Goal: Task Accomplishment & Management: Manage account settings

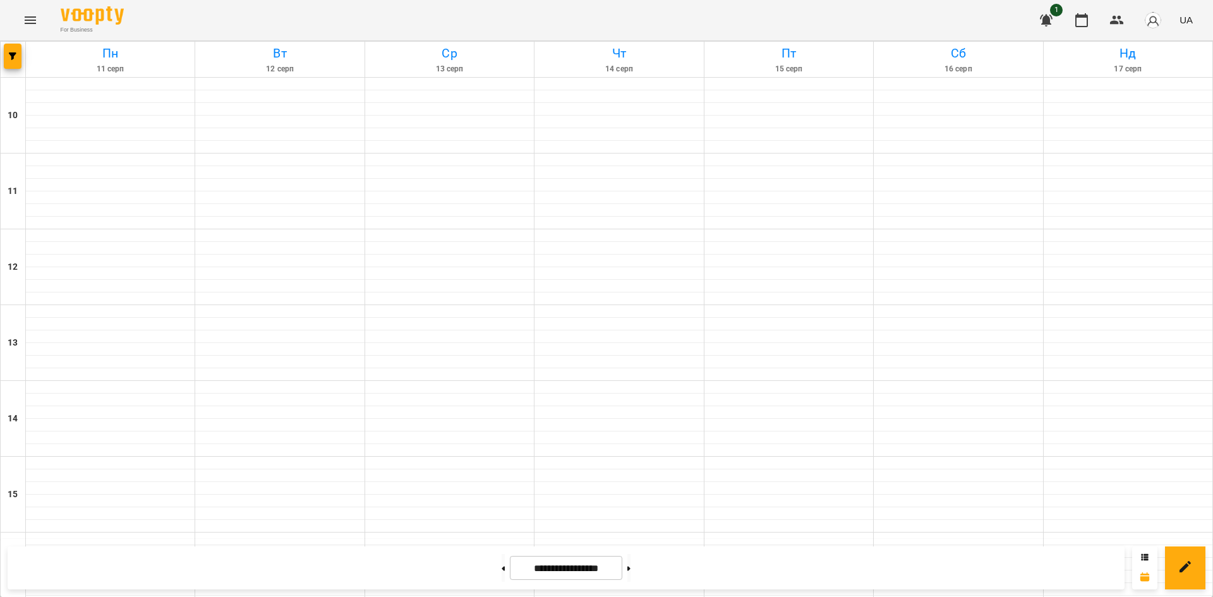
scroll to position [442, 0]
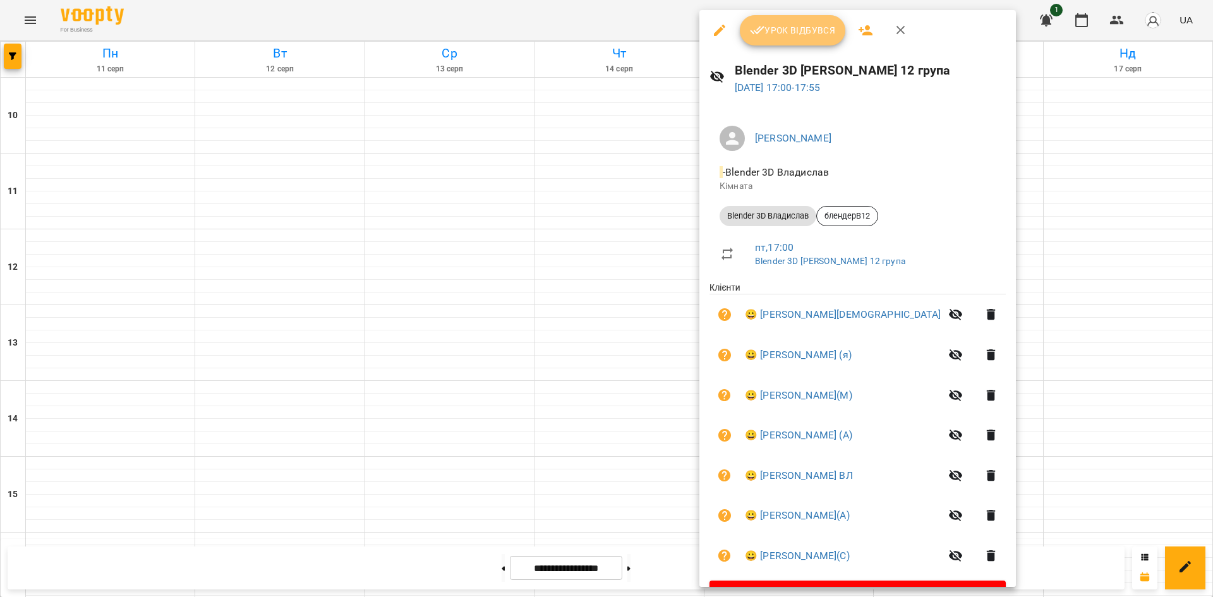
click at [767, 25] on span "Урок відбувся" at bounding box center [793, 30] width 86 height 15
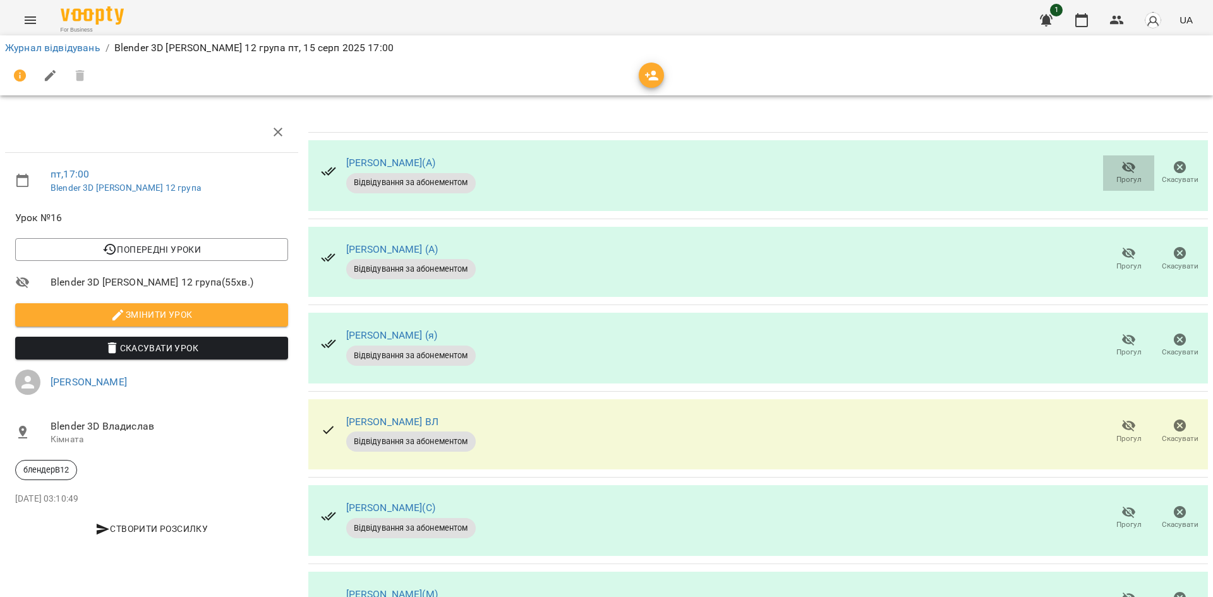
click at [1117, 158] on button "Прогул" at bounding box center [1128, 172] width 51 height 35
click at [1121, 250] on icon "button" at bounding box center [1128, 253] width 15 height 15
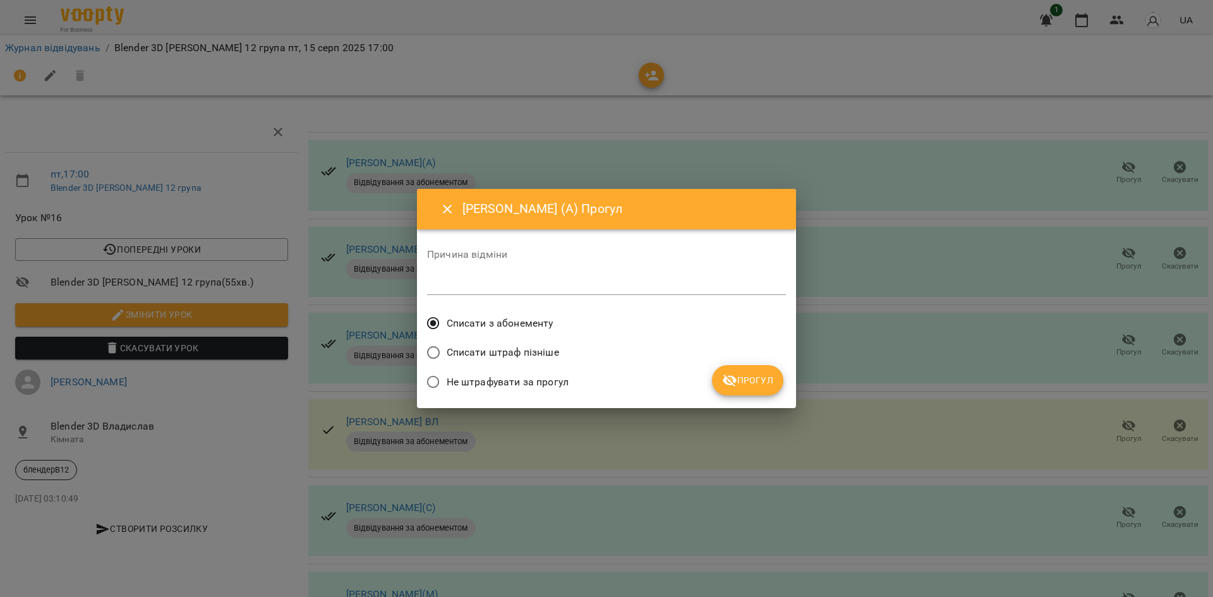
click at [466, 318] on span "Списати з абонементу" at bounding box center [500, 323] width 107 height 15
click at [749, 371] on button "Прогул" at bounding box center [747, 380] width 71 height 30
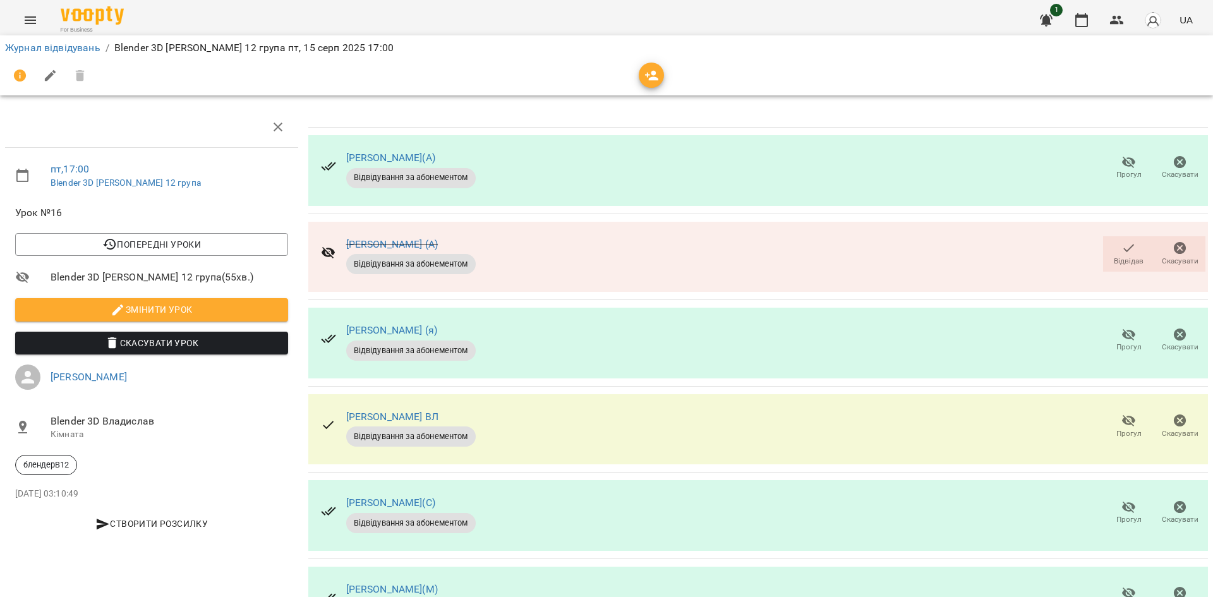
scroll to position [126, 0]
click at [1121, 413] on icon "button" at bounding box center [1128, 420] width 15 height 15
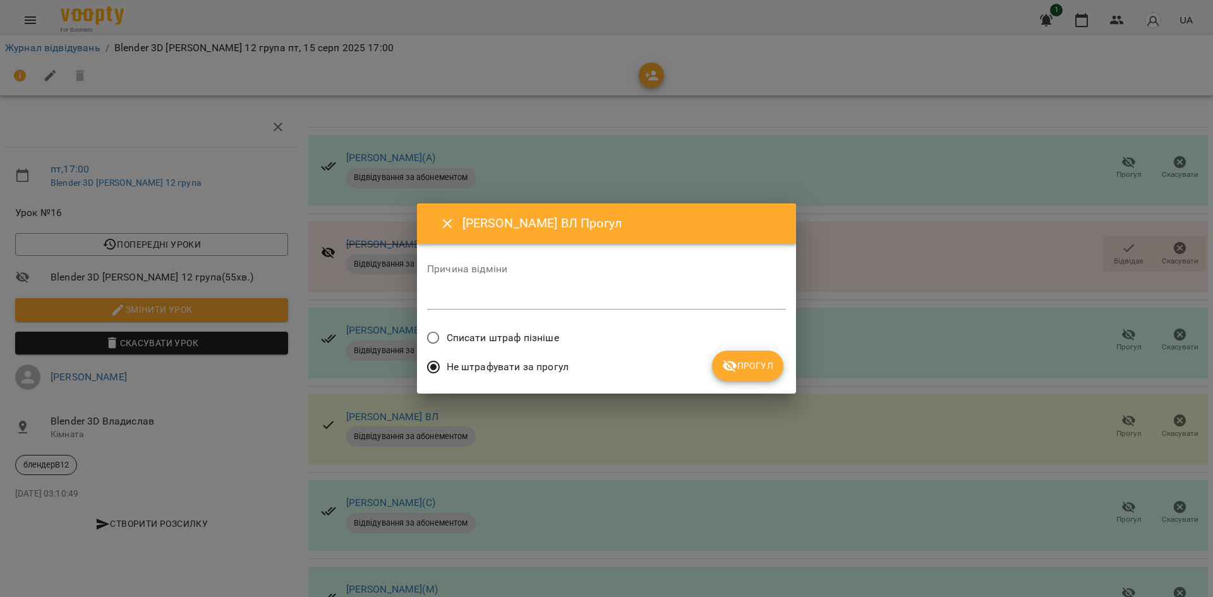
click at [518, 342] on span "Списати штраф пізніше" at bounding box center [503, 337] width 112 height 15
click at [737, 368] on icon "submit" at bounding box center [729, 365] width 15 height 15
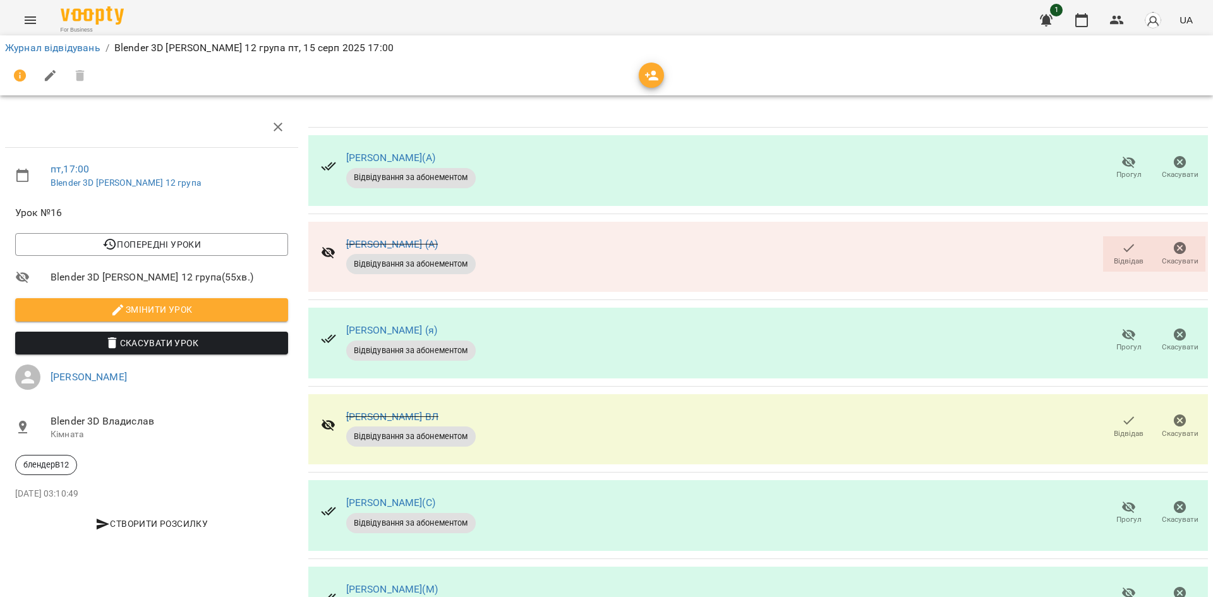
scroll to position [159, 0]
click at [1110, 586] on span "Прогул" at bounding box center [1128, 598] width 36 height 25
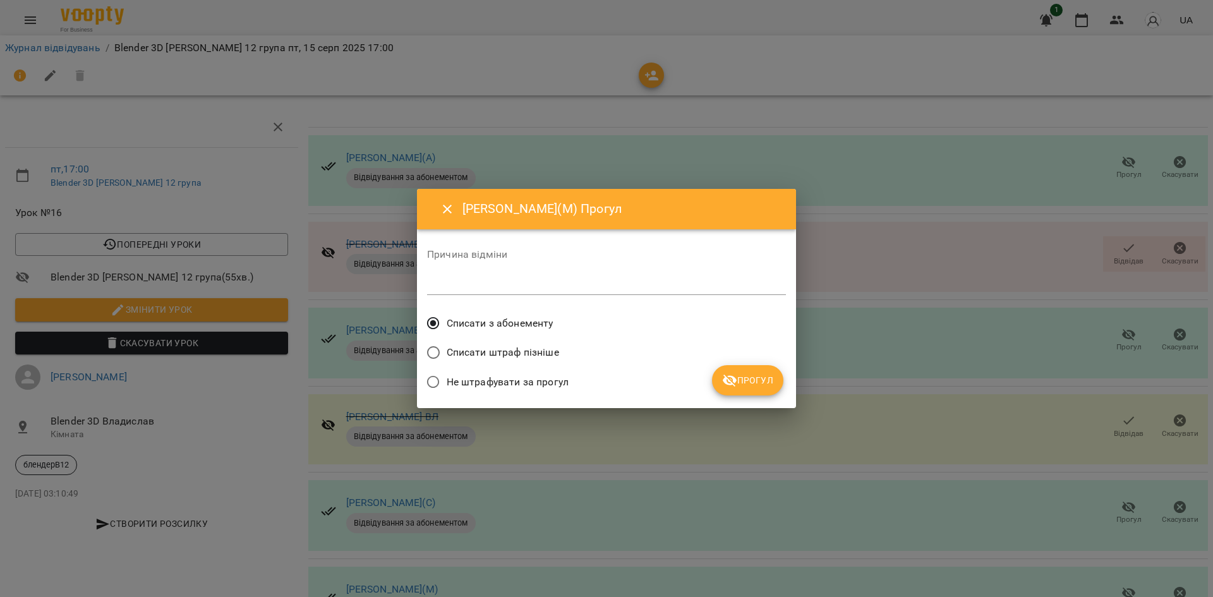
click at [505, 324] on span "Списати з абонементу" at bounding box center [500, 323] width 107 height 15
click at [777, 385] on button "Прогул" at bounding box center [747, 380] width 71 height 30
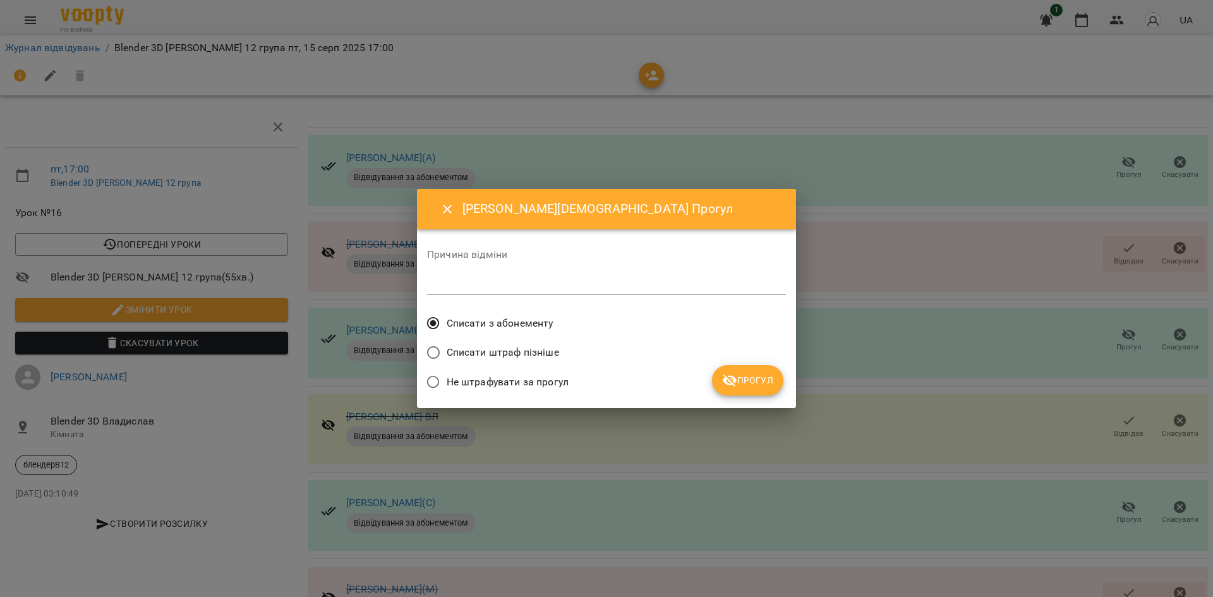
click at [738, 381] on span "Прогул" at bounding box center [747, 380] width 51 height 15
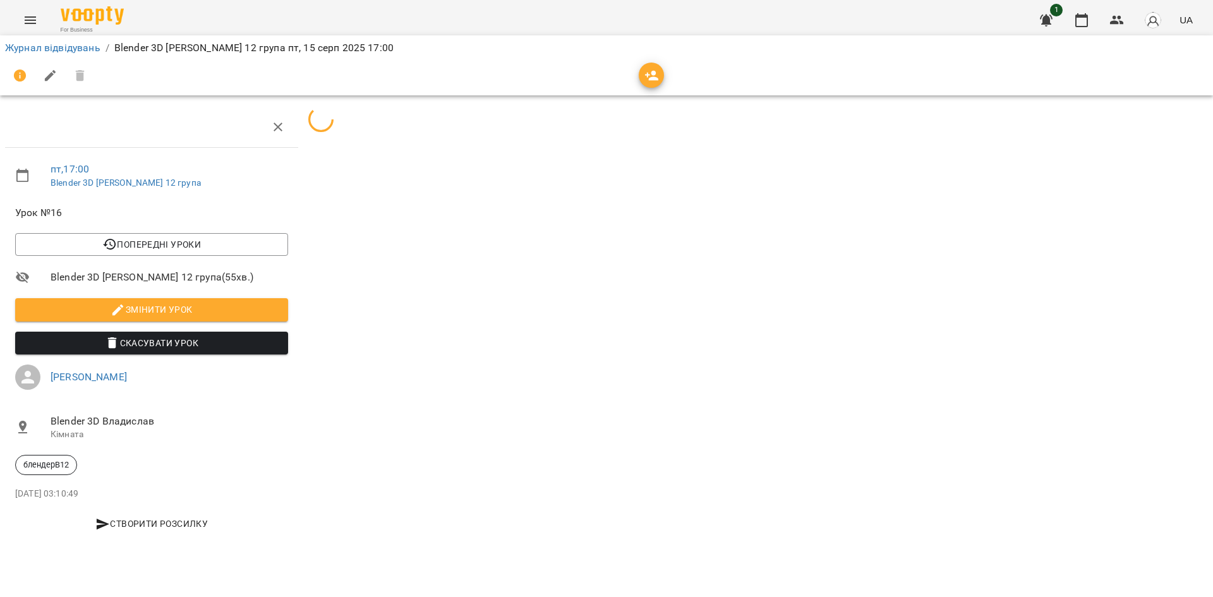
scroll to position [0, 0]
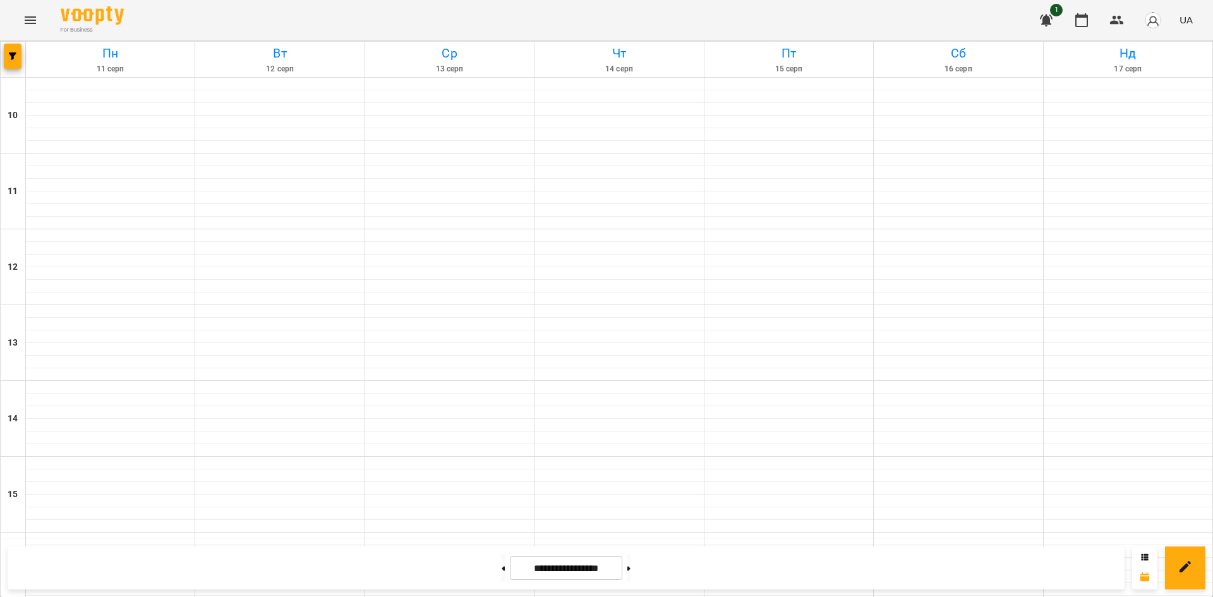
scroll to position [442, 0]
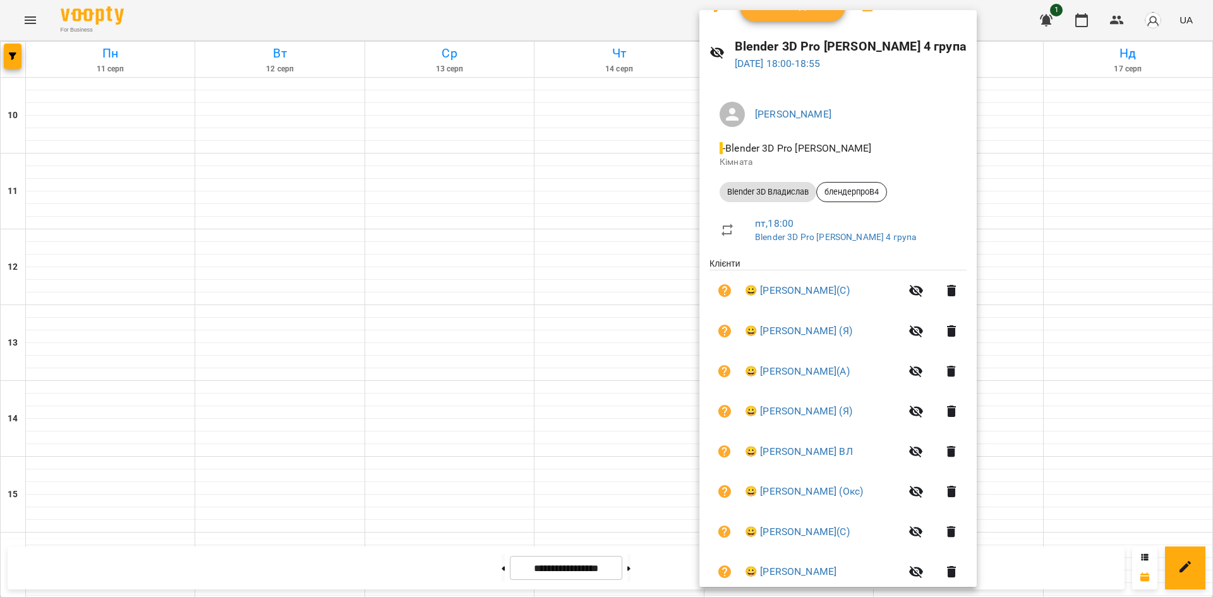
scroll to position [0, 0]
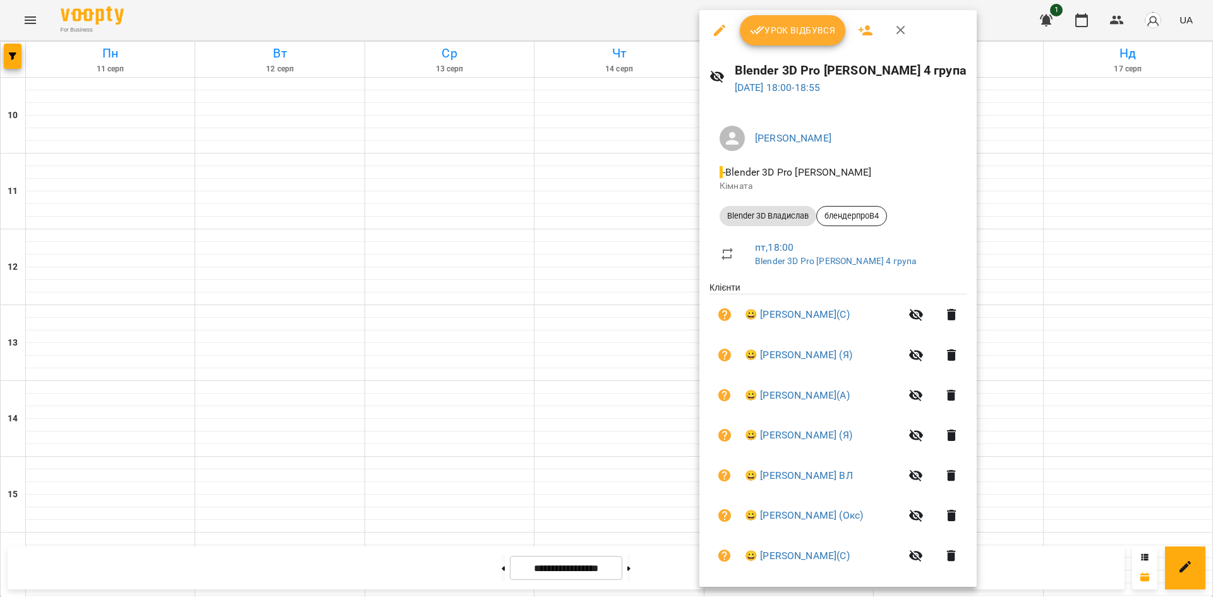
click at [1165, 396] on div at bounding box center [606, 298] width 1213 height 597
